Goal: Task Accomplishment & Management: Manage account settings

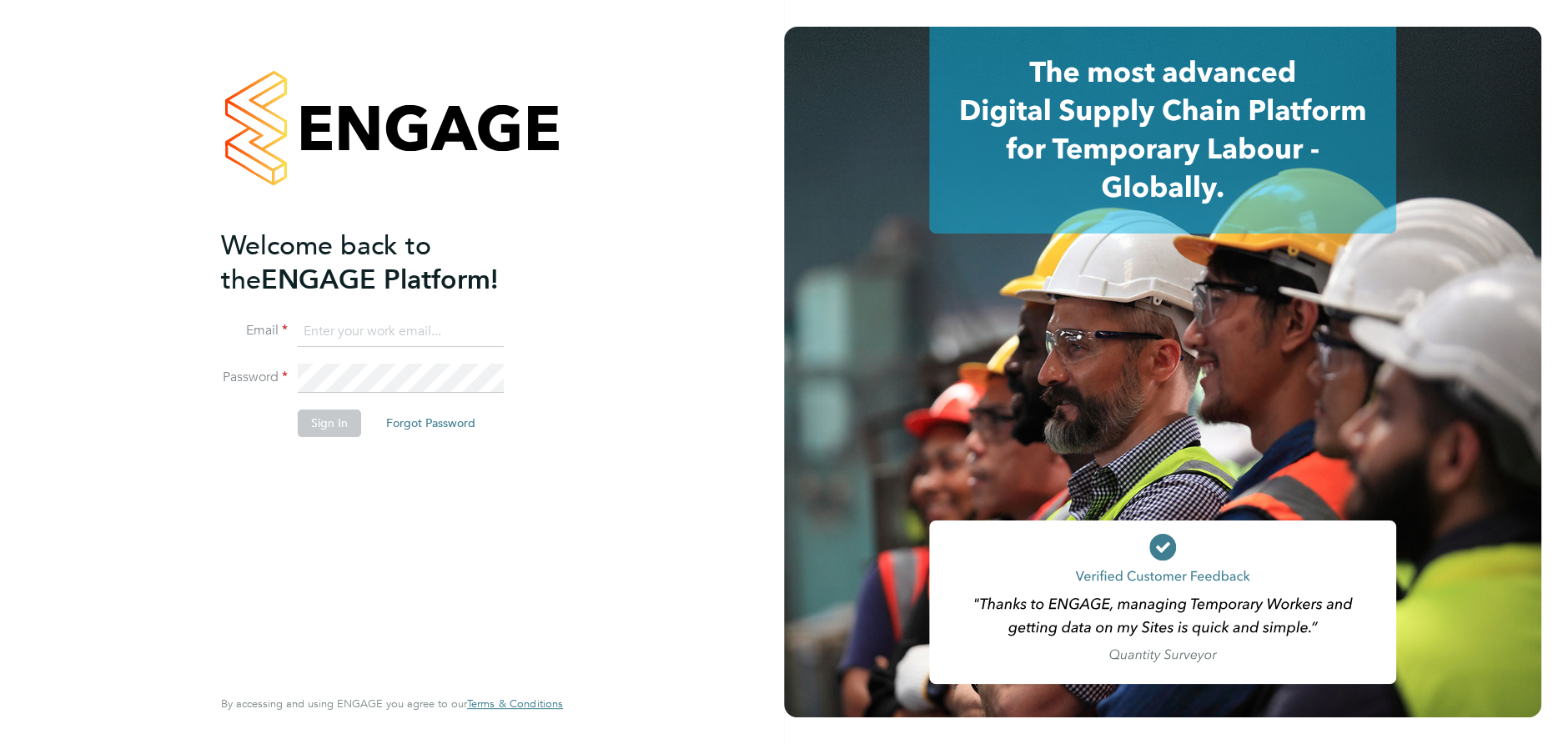
click at [326, 333] on input at bounding box center [401, 332] width 206 height 30
type input "hidayet.ufat@vistry.co.uk"
click at [332, 424] on button "Sign In" at bounding box center [330, 422] width 63 height 27
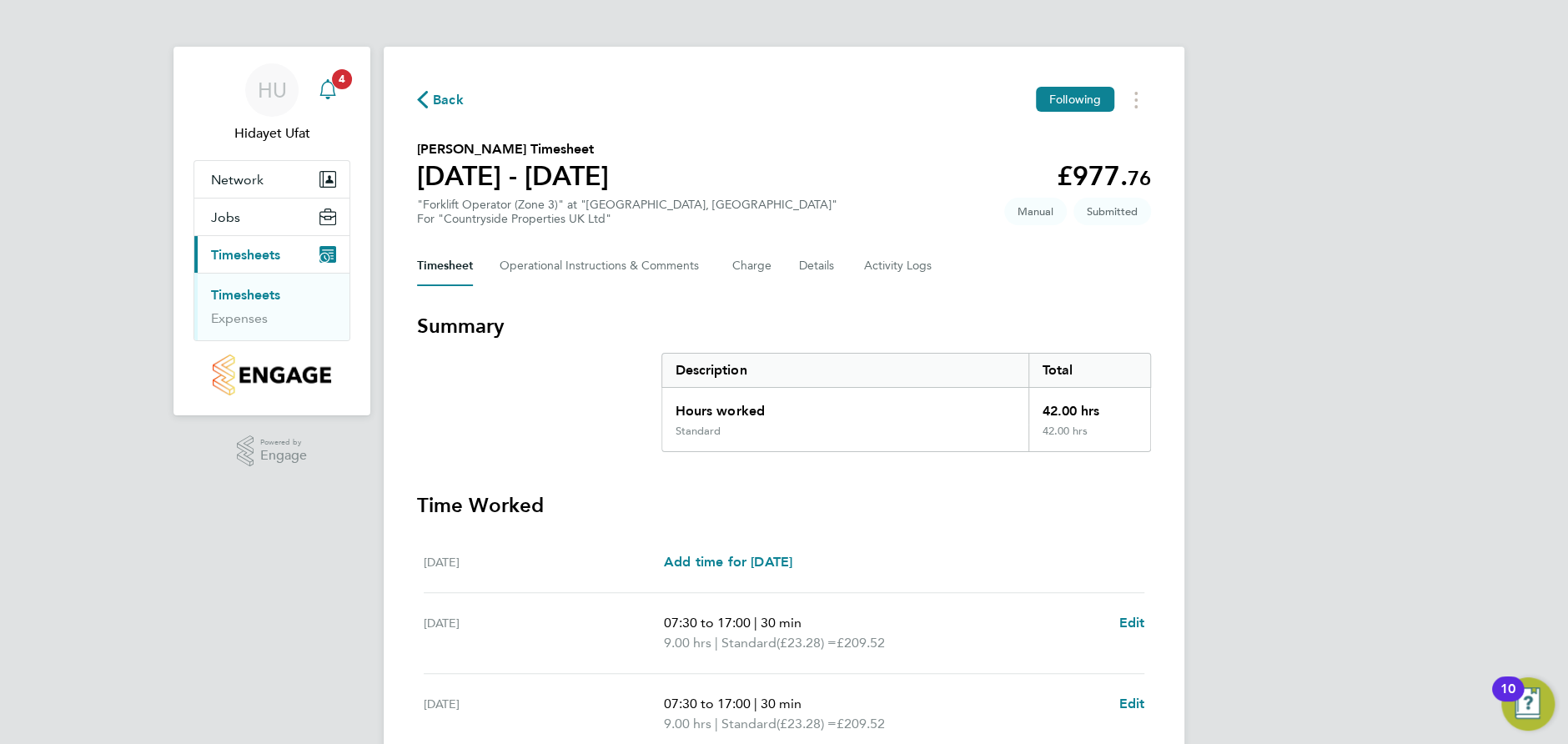
click at [341, 82] on span "4" at bounding box center [342, 80] width 20 height 20
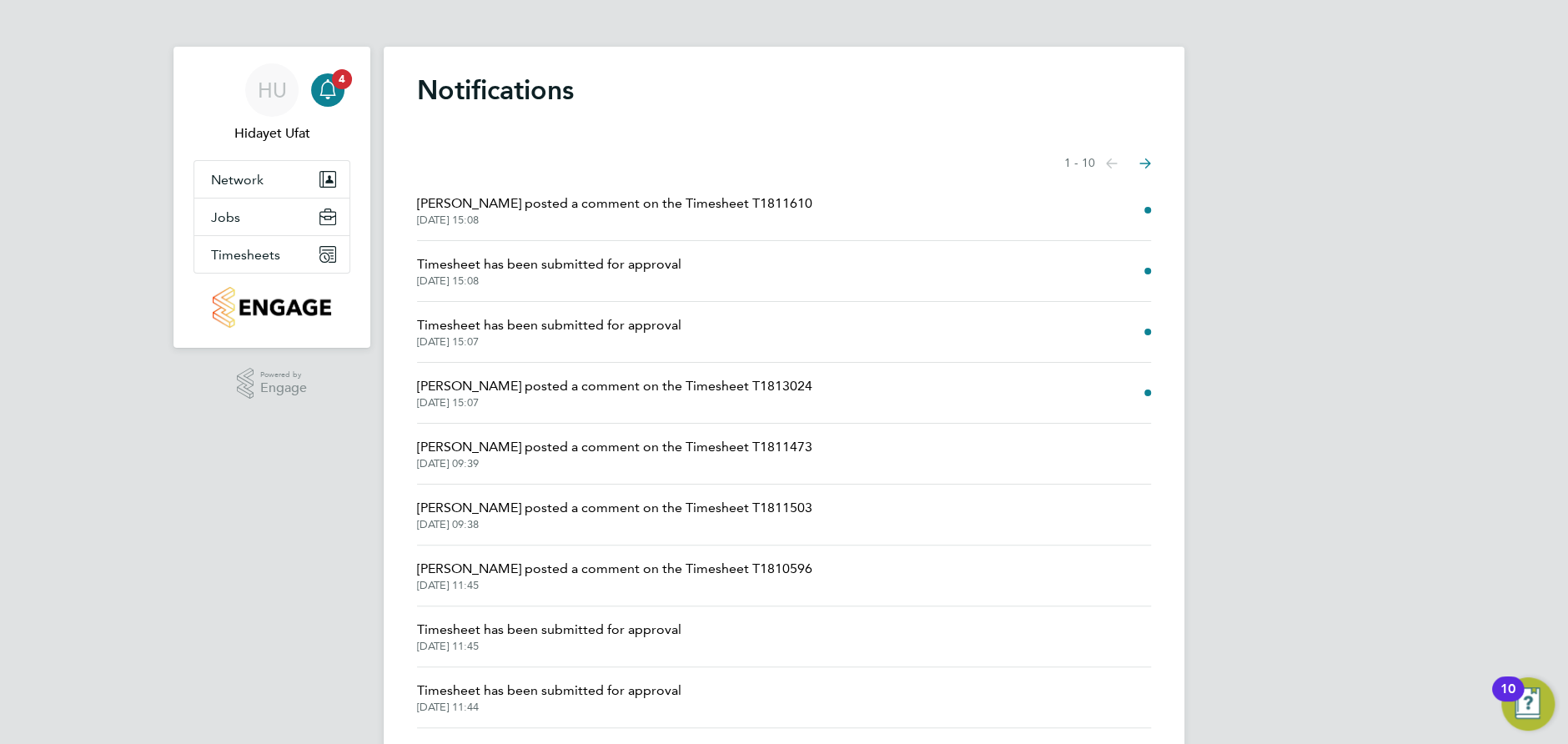
click at [551, 215] on span "[DATE] 15:08" at bounding box center [614, 221] width 395 height 13
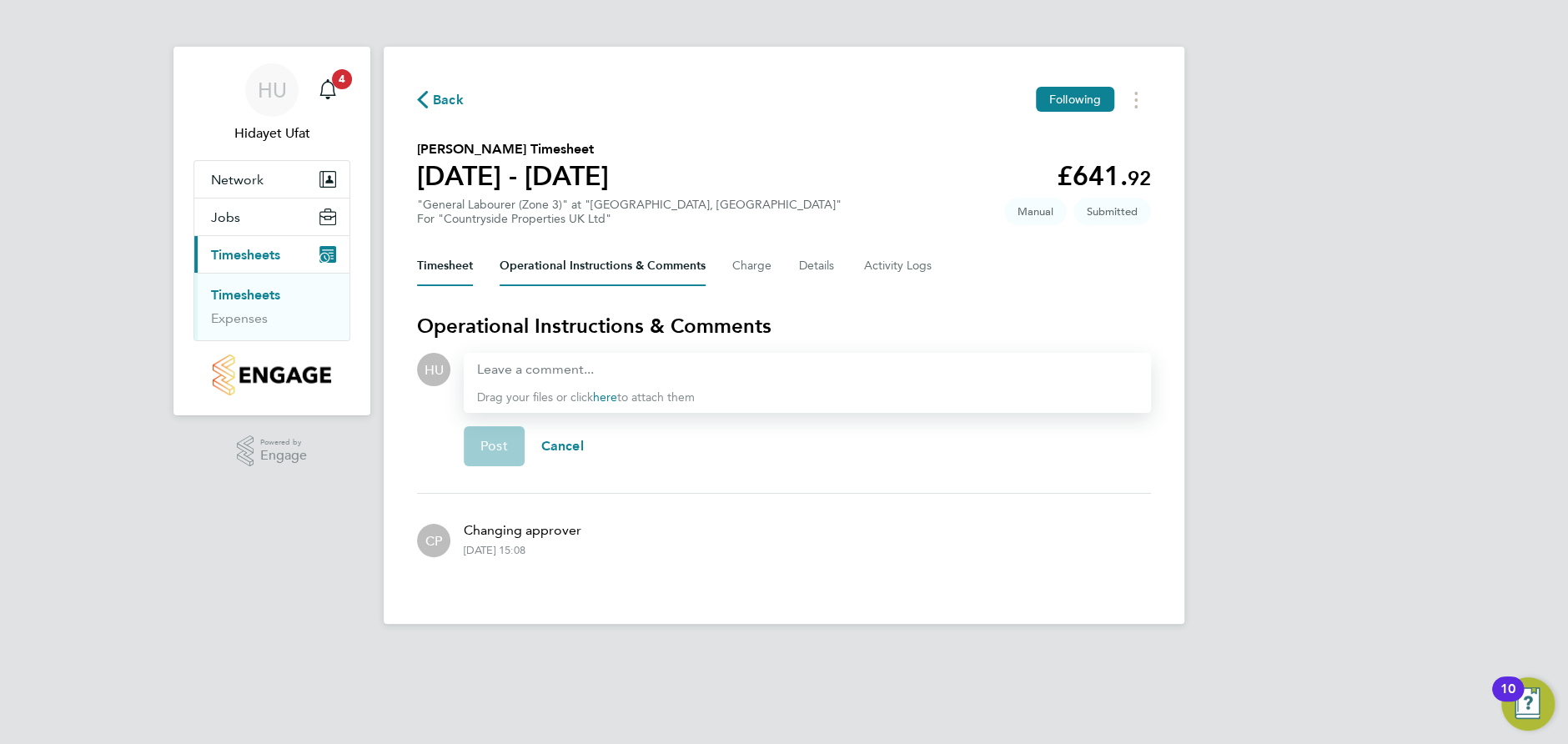
click at [453, 264] on button "Timesheet" at bounding box center [445, 266] width 56 height 40
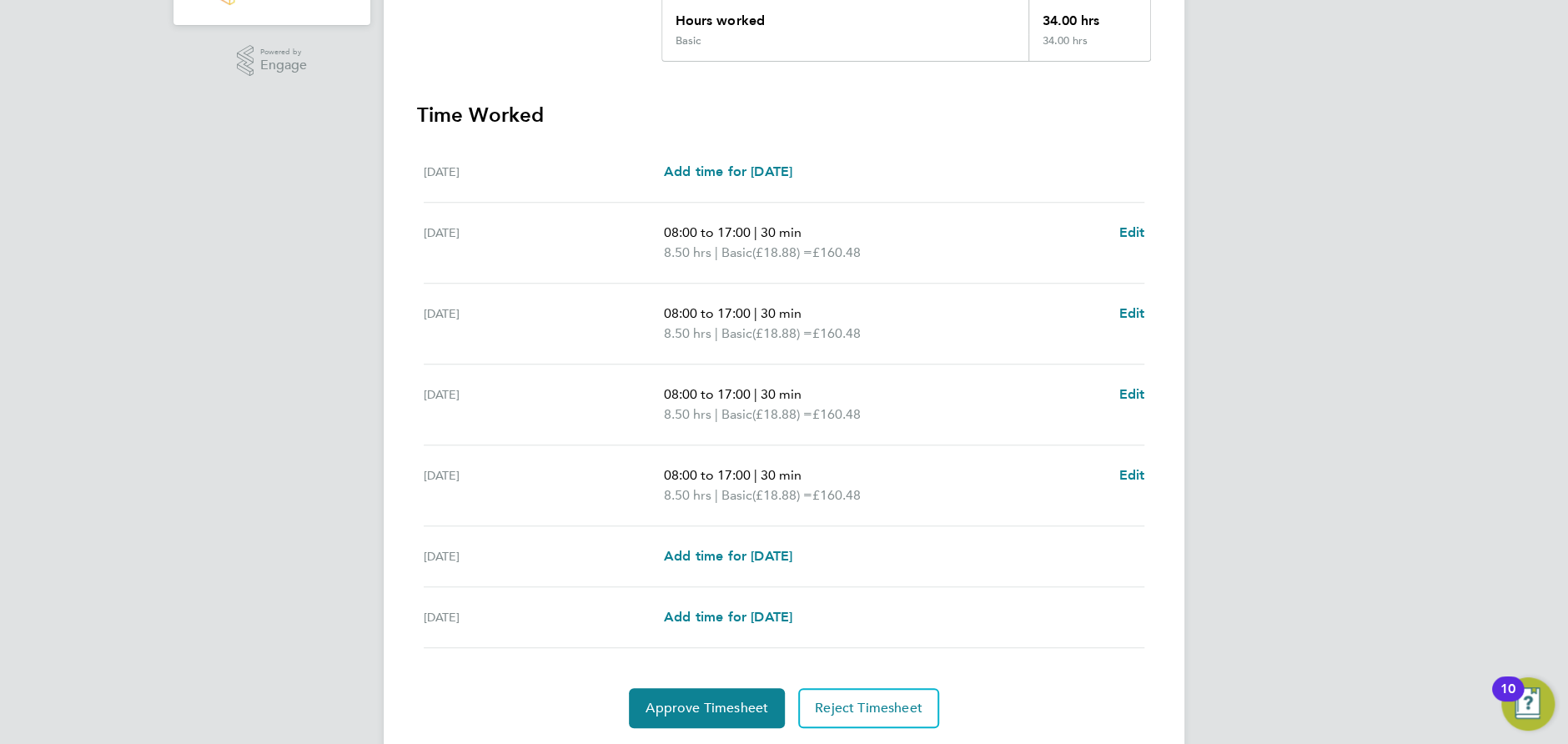
scroll to position [437, 0]
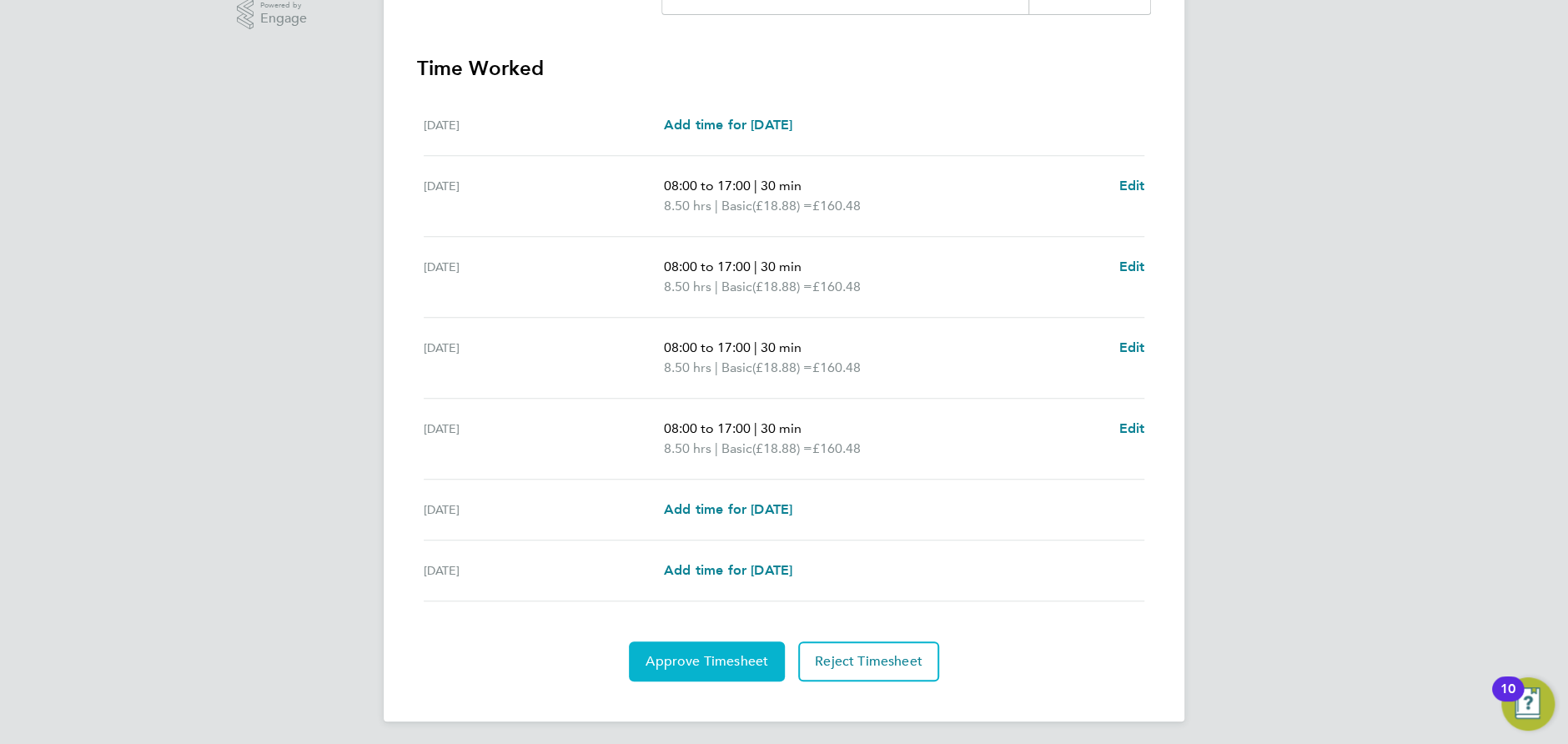
click at [702, 645] on button "Approve Timesheet" at bounding box center [707, 662] width 156 height 40
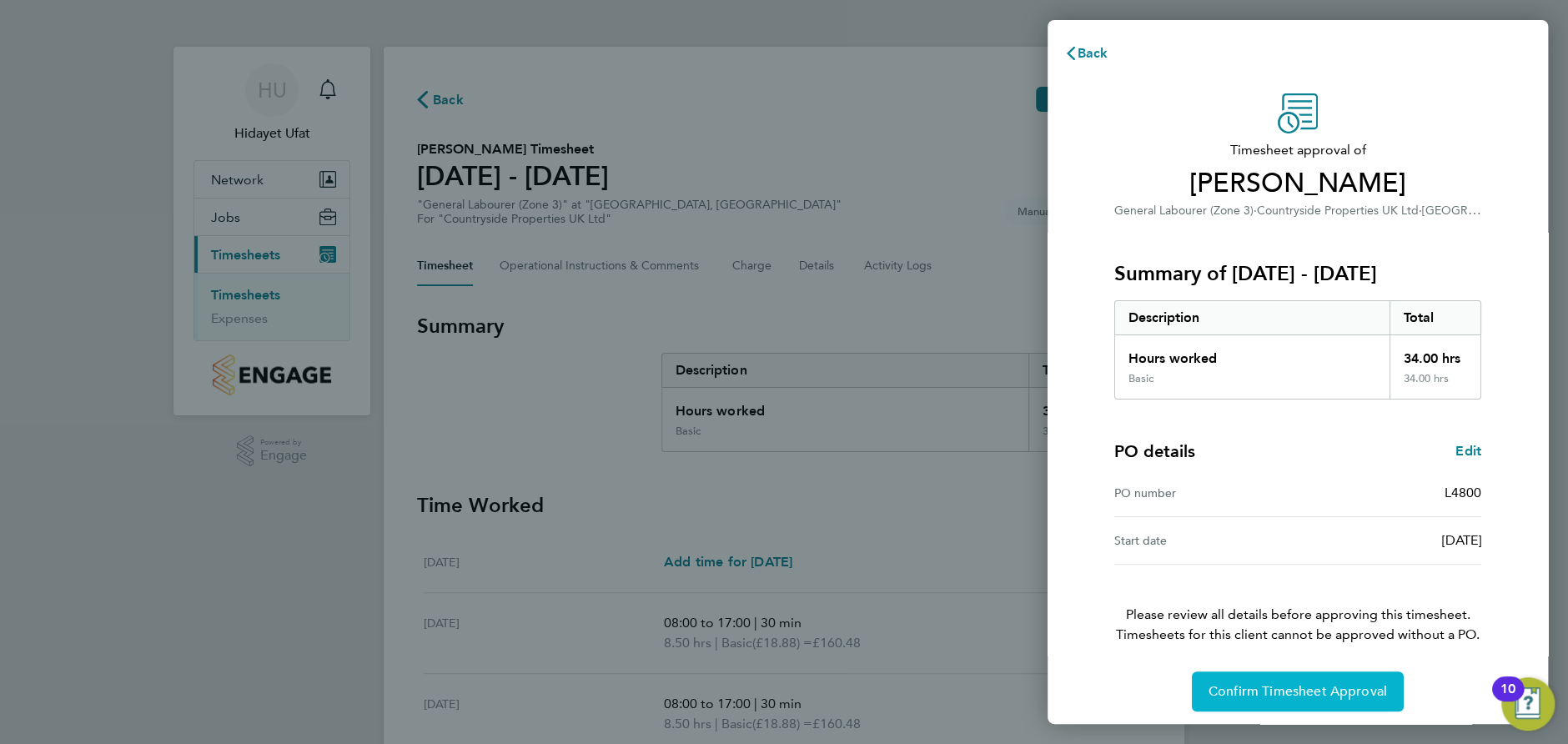
click at [1227, 690] on span "Confirm Timesheet Approval" at bounding box center [1298, 692] width 179 height 17
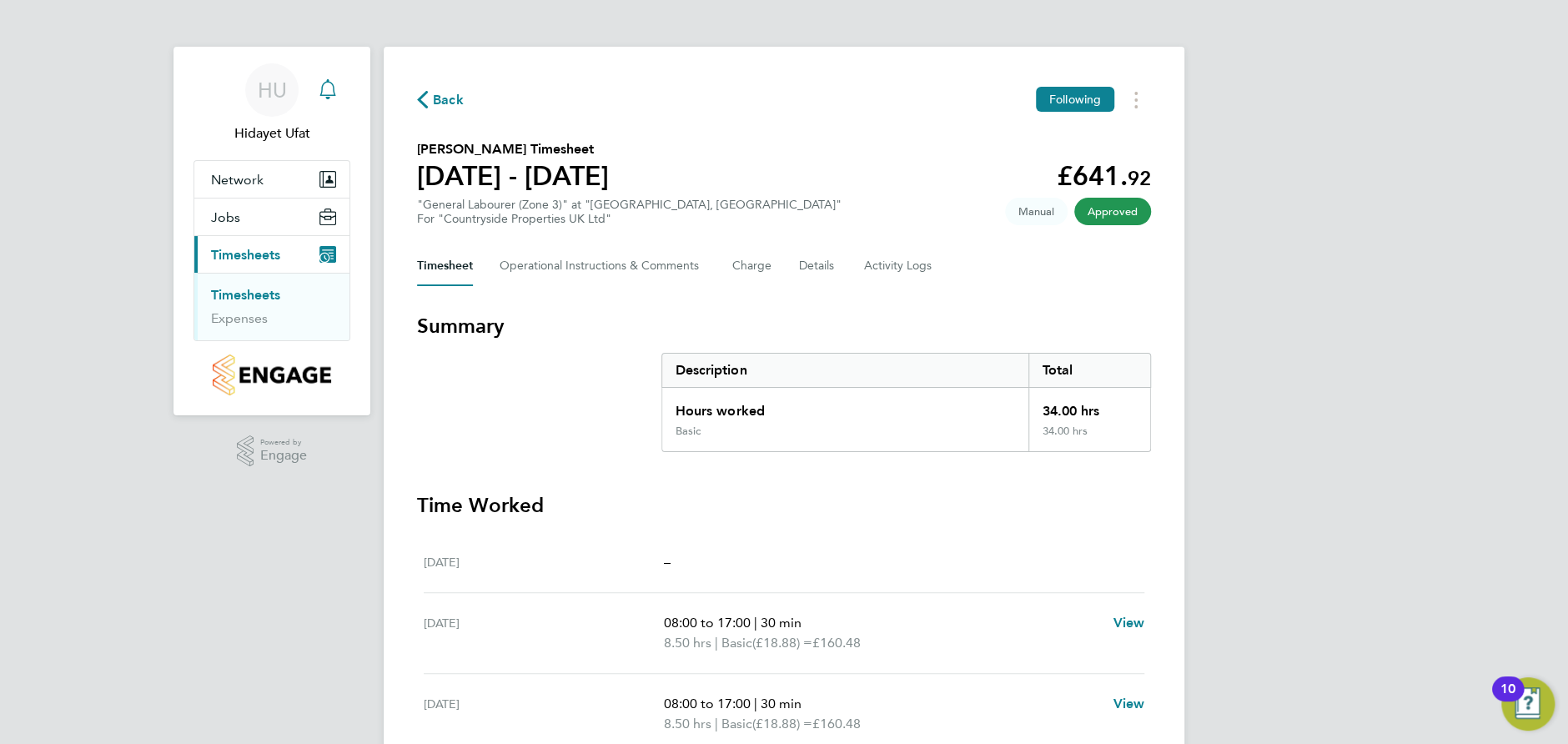
click at [320, 95] on icon "Main navigation" at bounding box center [327, 88] width 16 height 17
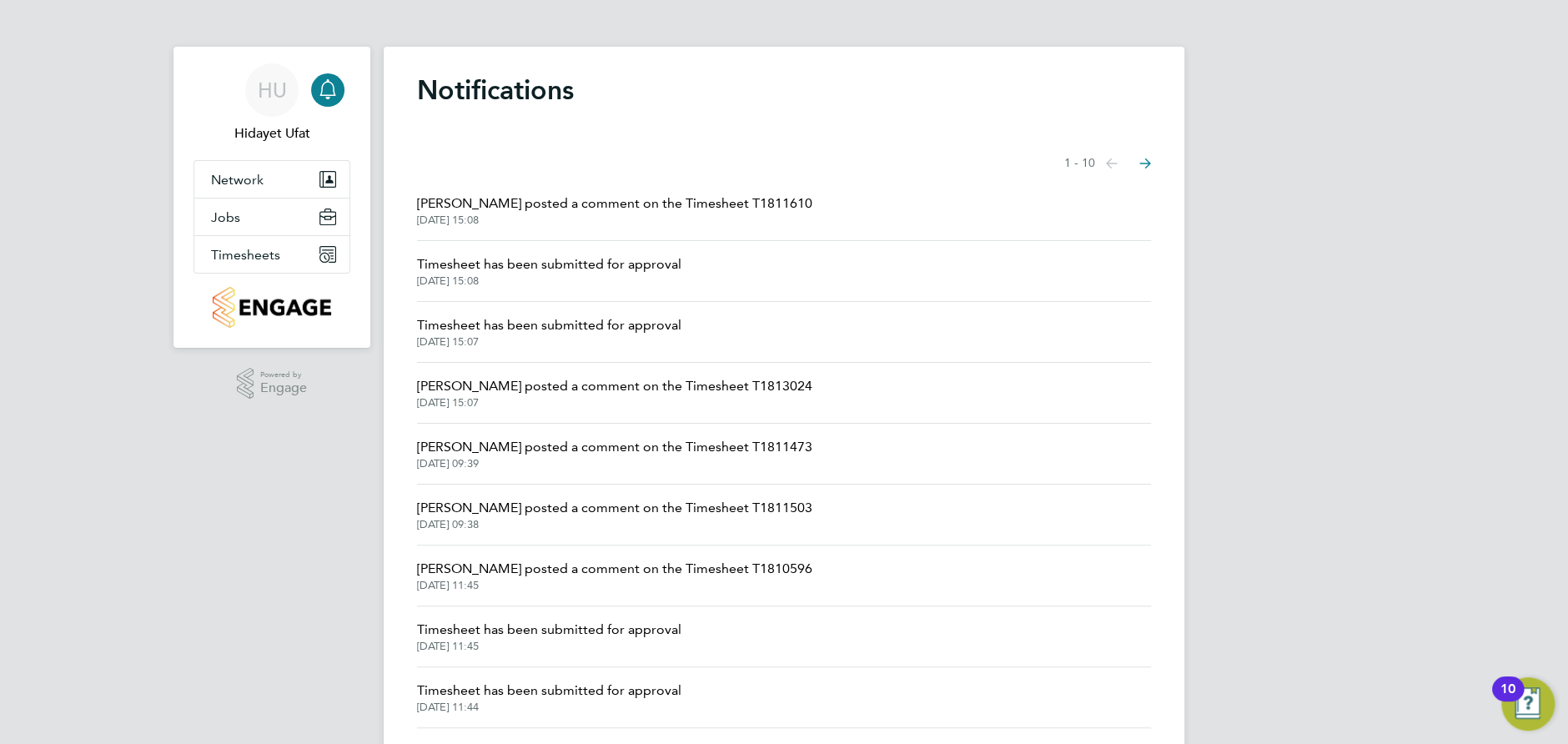
click at [469, 274] on span "[DATE] 15:08" at bounding box center [549, 281] width 265 height 13
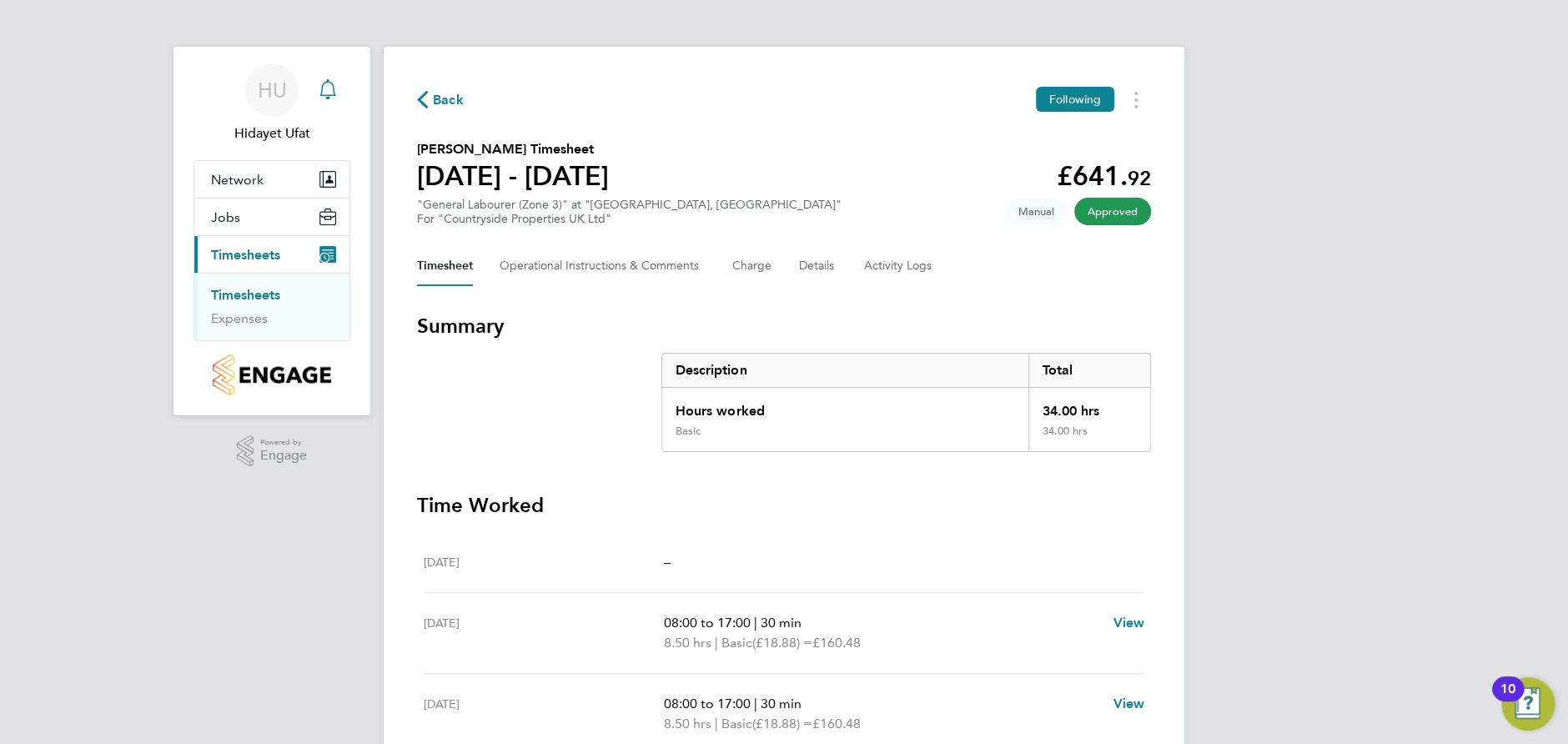
click at [332, 92] on icon "Main navigation" at bounding box center [328, 90] width 20 height 20
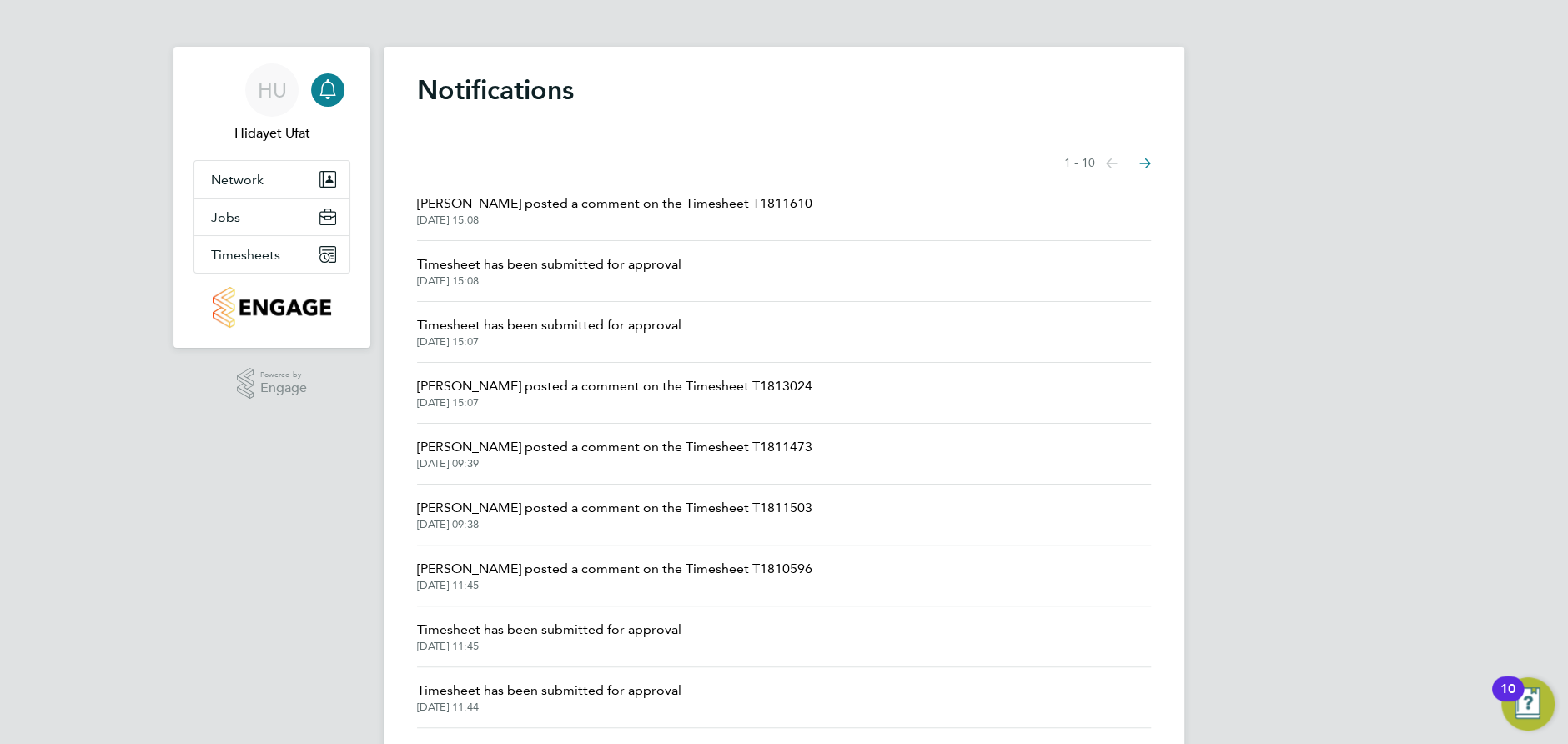
click at [492, 327] on span "Timesheet has been submitted for approval" at bounding box center [549, 325] width 265 height 20
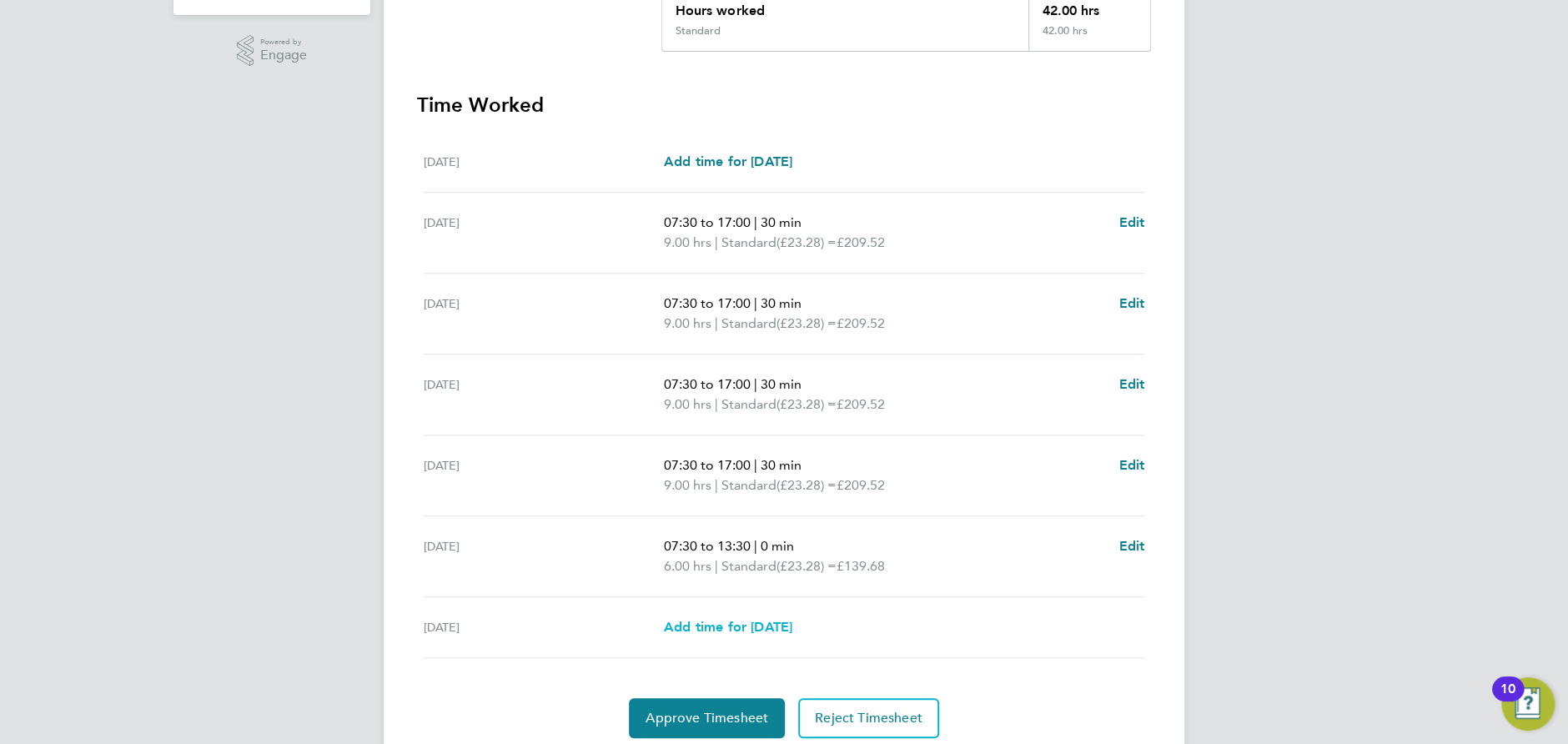
scroll to position [458, 0]
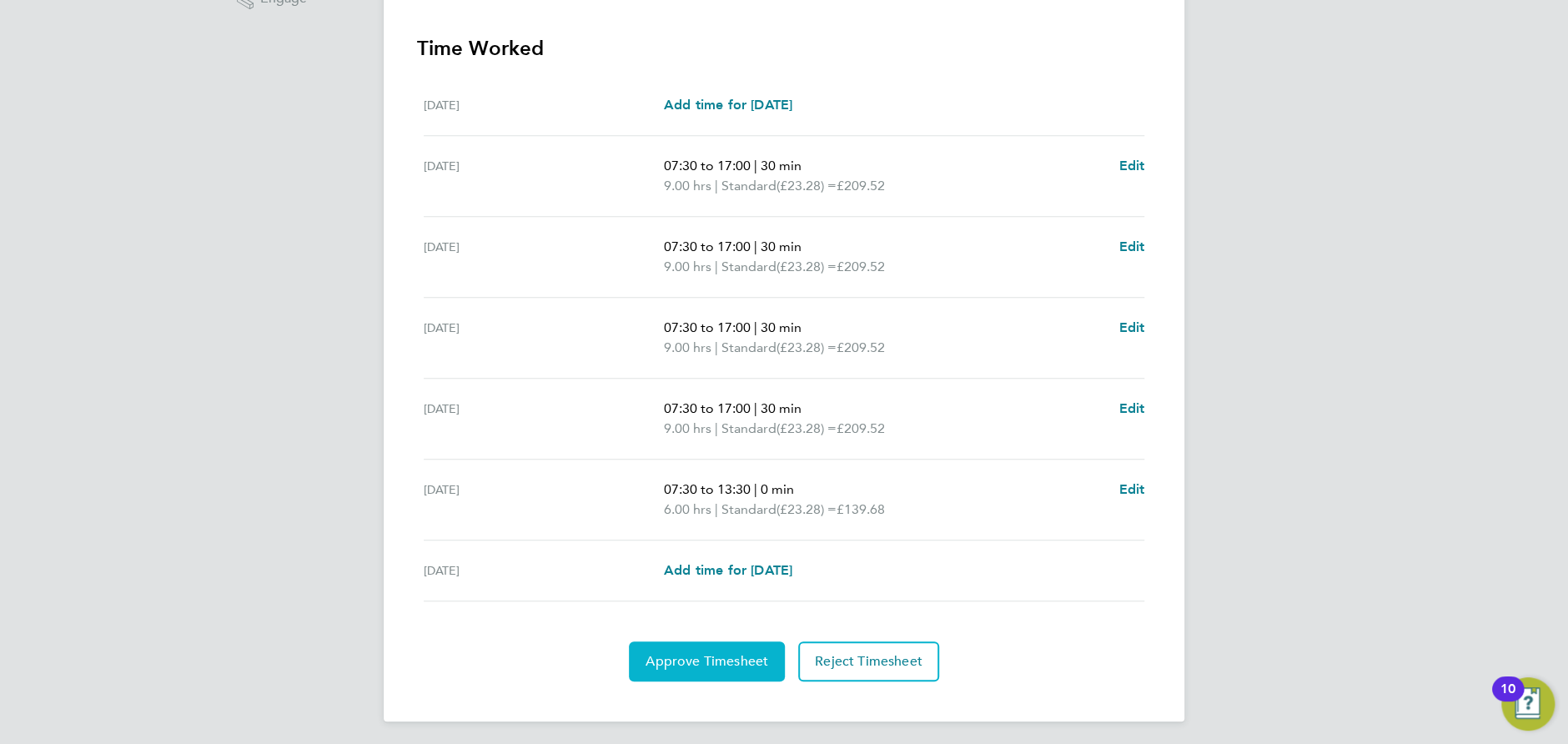
click at [748, 653] on span "Approve Timesheet" at bounding box center [707, 662] width 122 height 17
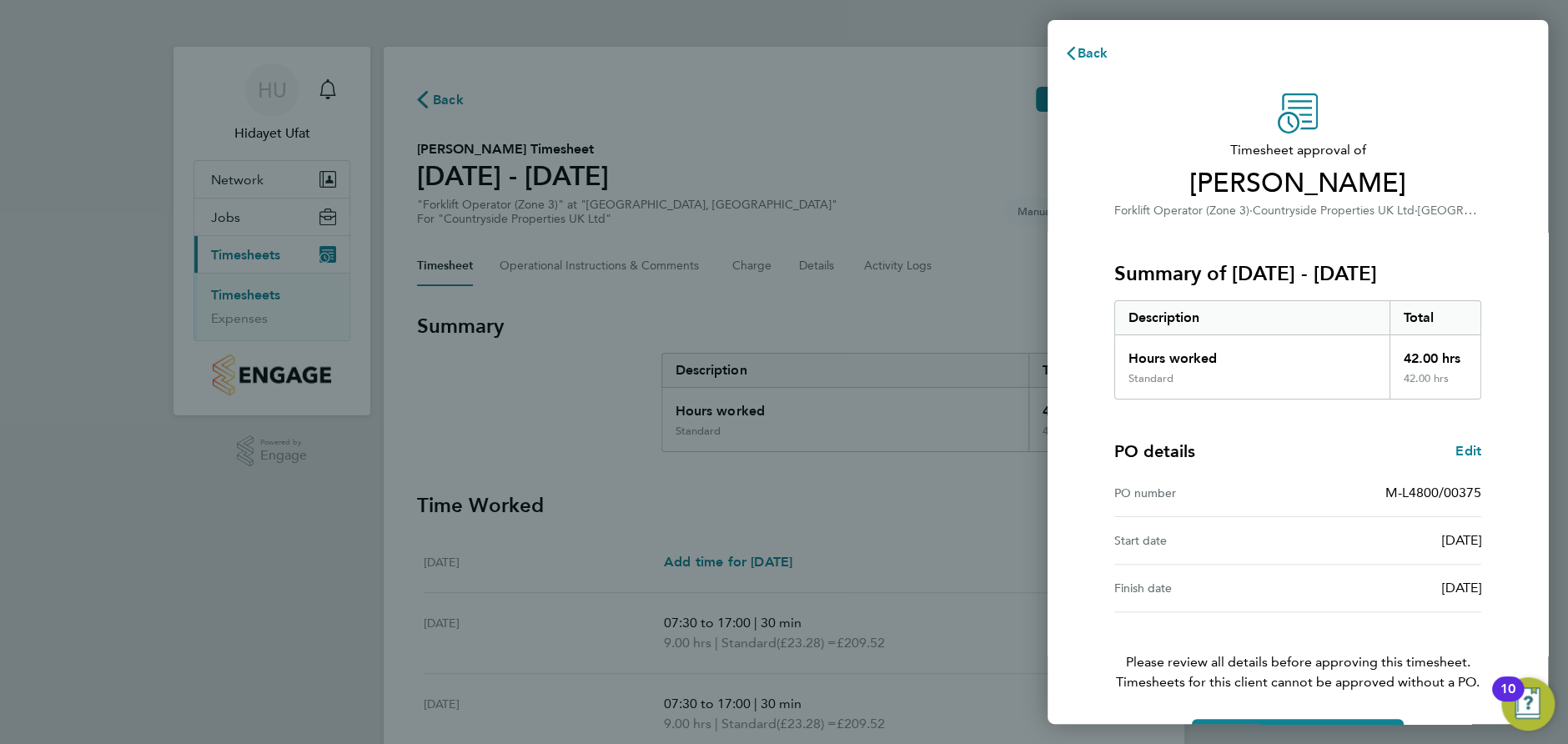
scroll to position [53, 0]
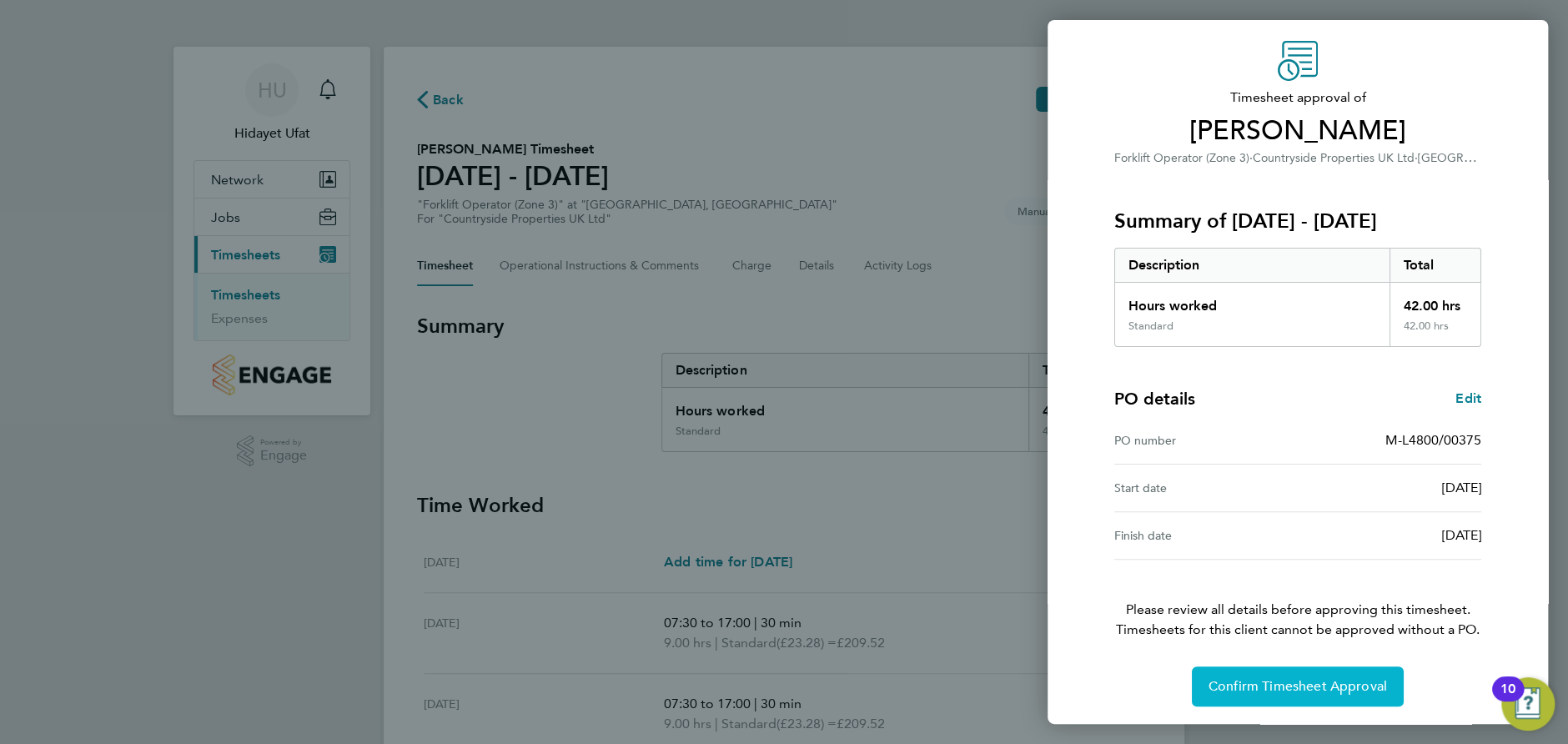
click at [1307, 690] on span "Confirm Timesheet Approval" at bounding box center [1298, 687] width 179 height 17
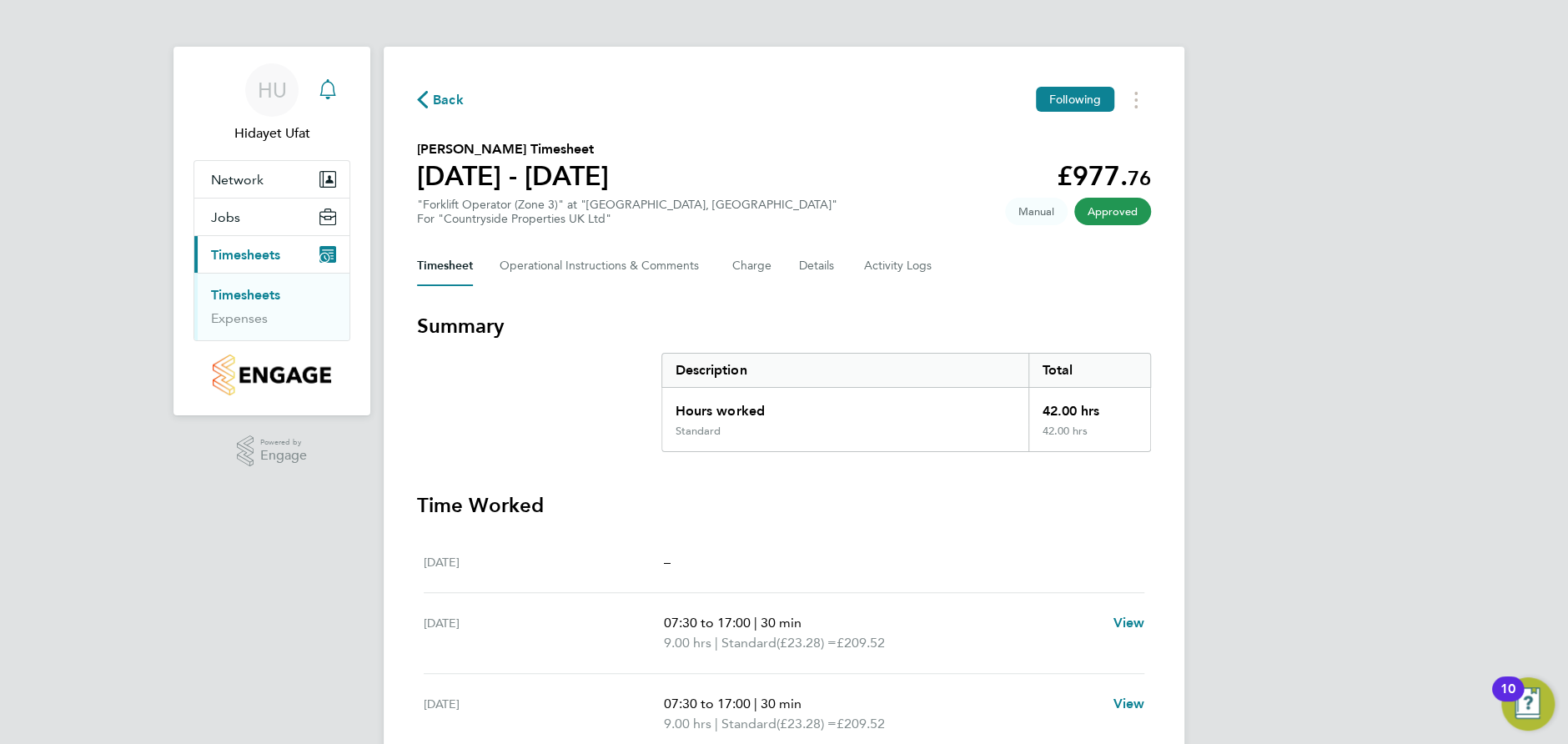
click at [334, 91] on icon "Main navigation" at bounding box center [328, 90] width 20 height 20
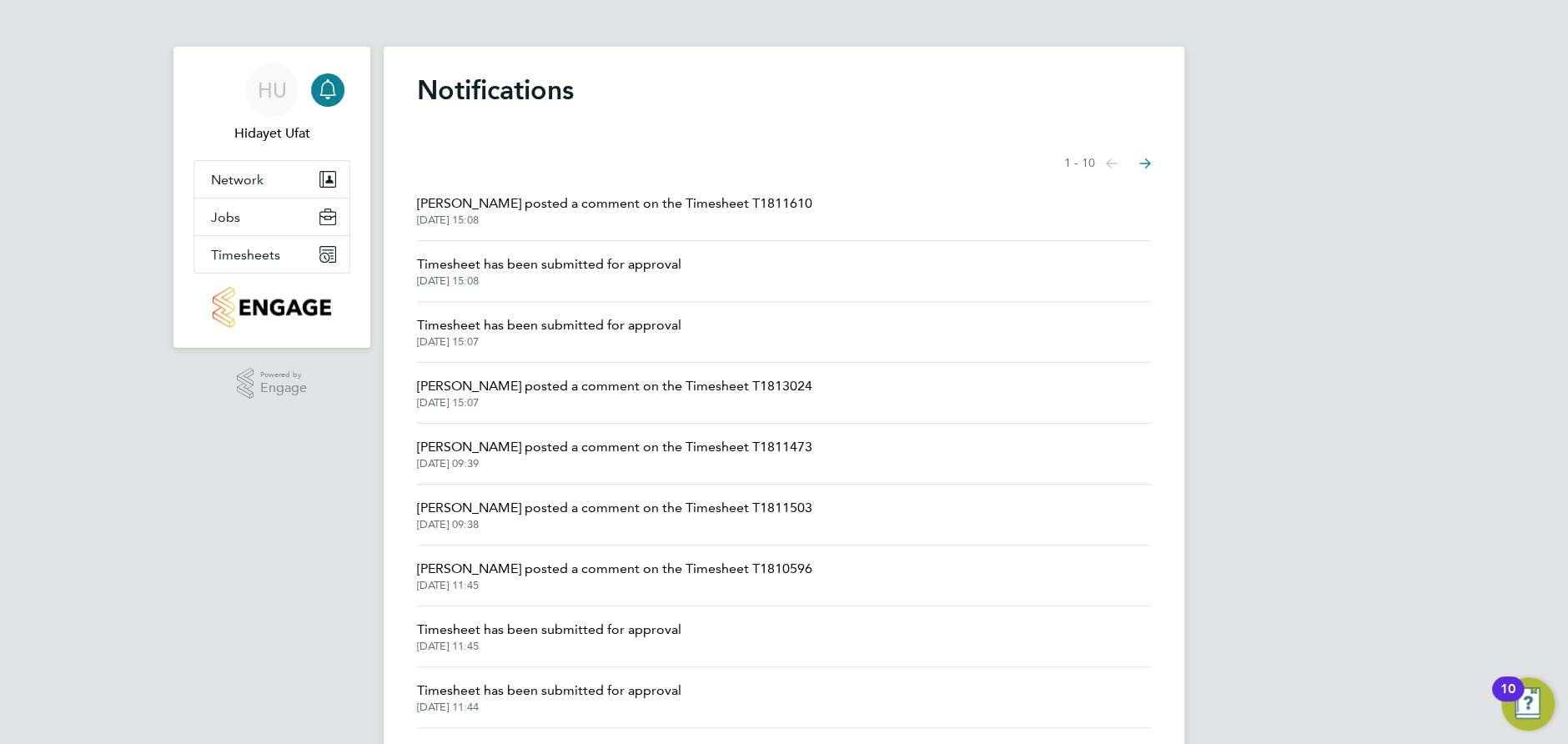
click at [570, 385] on span "[PERSON_NAME] posted a comment on the Timesheet T1813024" at bounding box center [614, 386] width 395 height 20
